Goal: Task Accomplishment & Management: Use online tool/utility

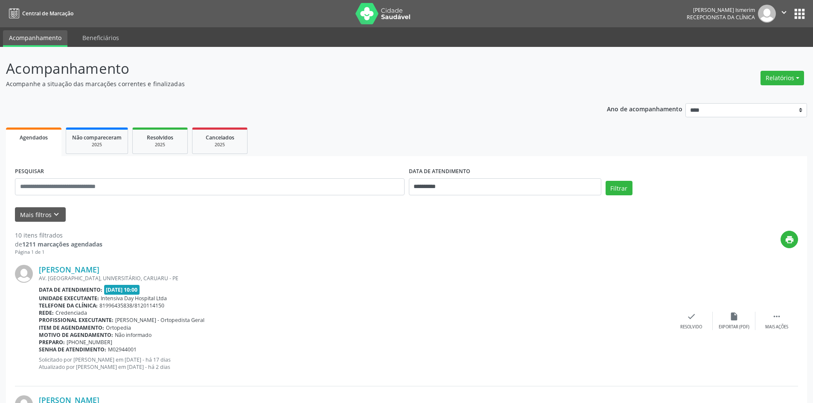
click at [804, 75] on div "Relatórios Agendamentos Procedimentos realizados" at bounding box center [783, 78] width 50 height 20
click at [794, 79] on button "Relatórios" at bounding box center [783, 78] width 44 height 15
click at [778, 93] on link "Agendamentos" at bounding box center [759, 96] width 92 height 12
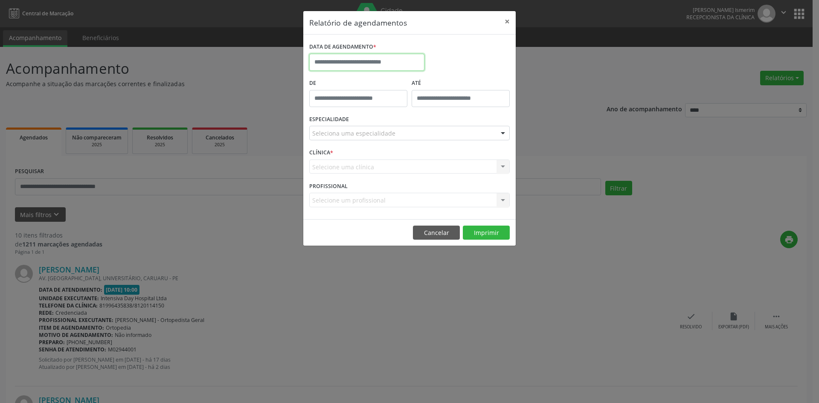
click at [358, 61] on input "text" at bounding box center [366, 62] width 115 height 17
click at [391, 119] on span "9" at bounding box center [393, 124] width 17 height 17
type input "**********"
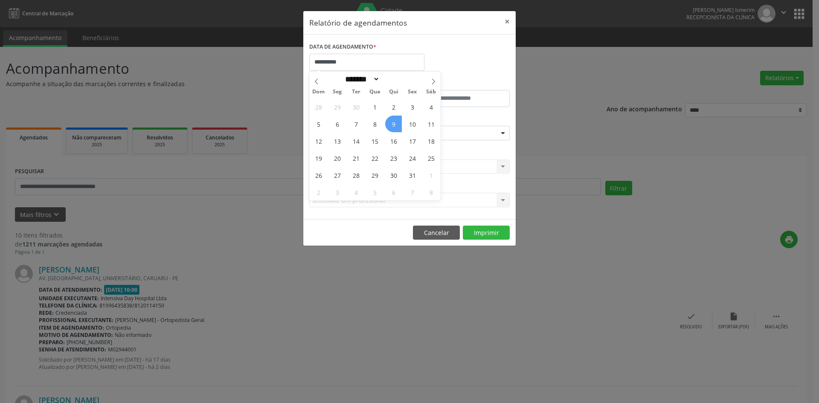
drag, startPoint x: 391, startPoint y: 119, endPoint x: 418, endPoint y: 141, distance: 35.3
click at [390, 119] on span "9" at bounding box center [393, 124] width 17 height 17
click at [437, 140] on div "Seleciona uma especialidade" at bounding box center [409, 133] width 201 height 15
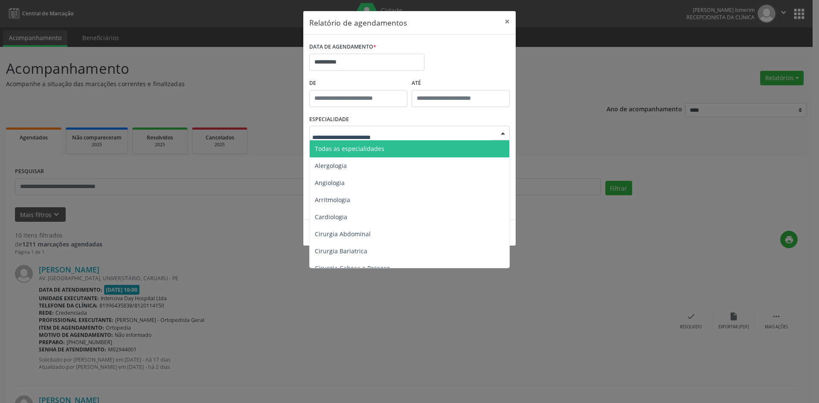
click at [428, 143] on span "Todas as especialidades" at bounding box center [410, 148] width 201 height 17
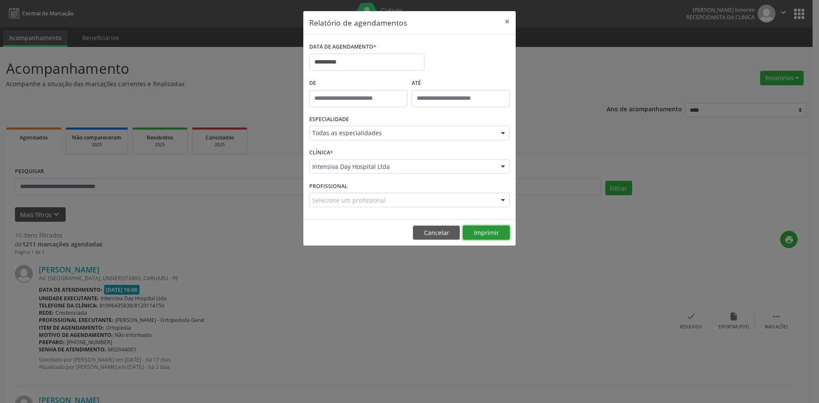
click at [492, 233] on button "Imprimir" at bounding box center [486, 233] width 47 height 15
